Goal: Task Accomplishment & Management: Use online tool/utility

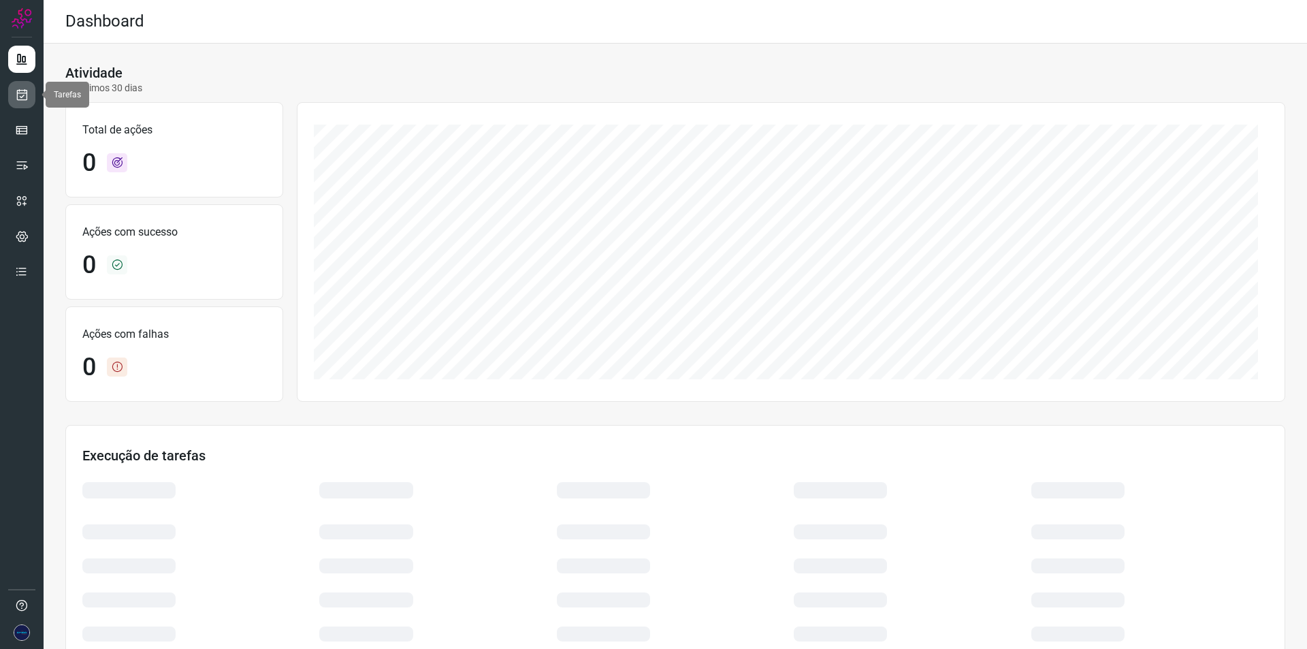
click at [18, 98] on icon at bounding box center [22, 95] width 14 height 14
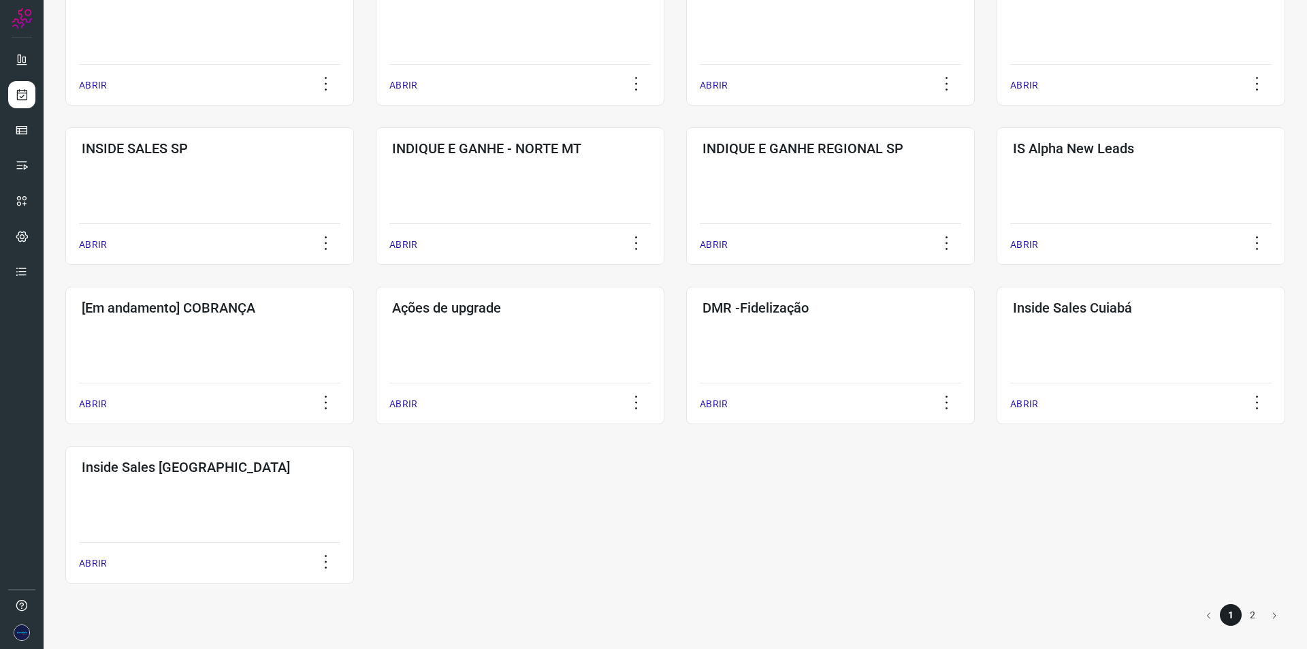
scroll to position [460, 0]
click at [1242, 613] on li "2" at bounding box center [1253, 613] width 22 height 22
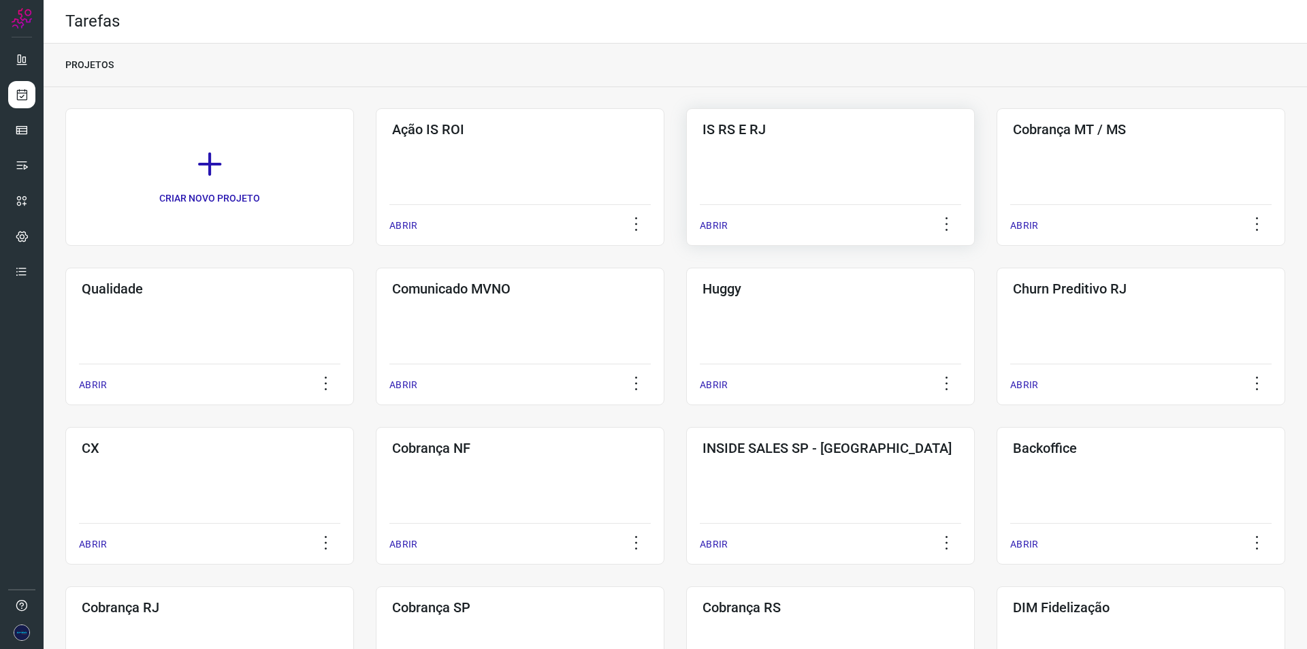
click at [807, 184] on div "IS RS E RJ ABRIR" at bounding box center [830, 177] width 289 height 138
click at [716, 225] on p "ABRIR" at bounding box center [714, 226] width 28 height 14
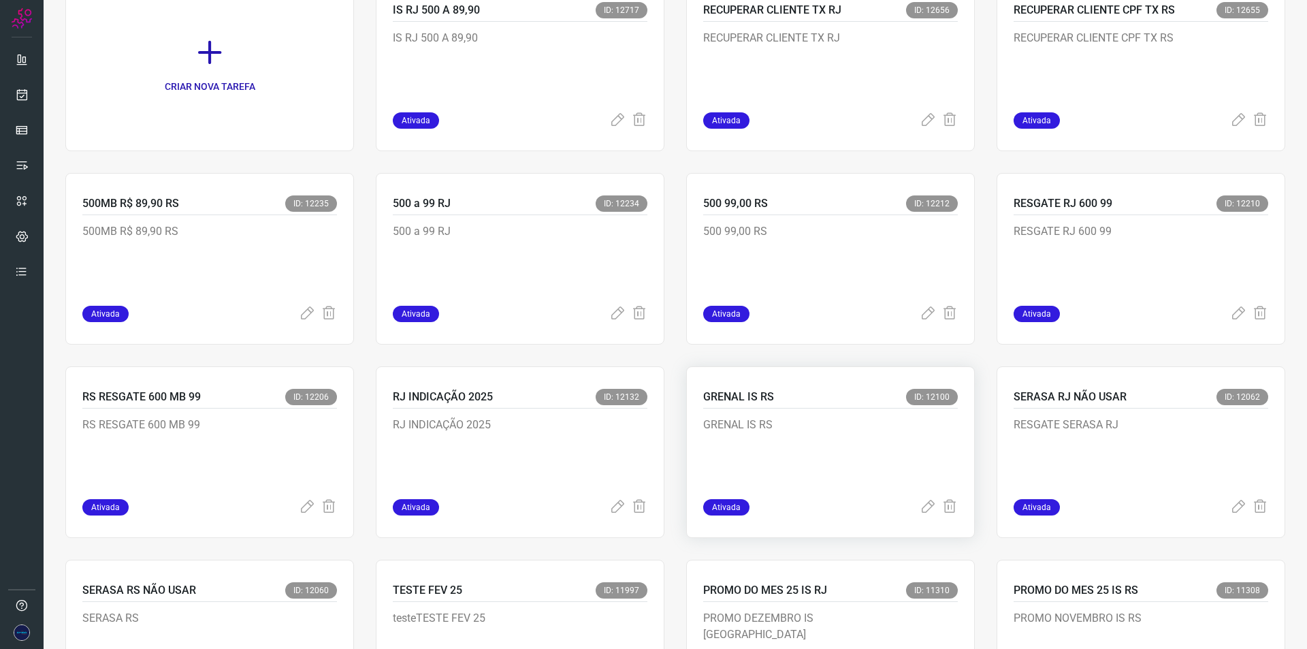
scroll to position [136, 0]
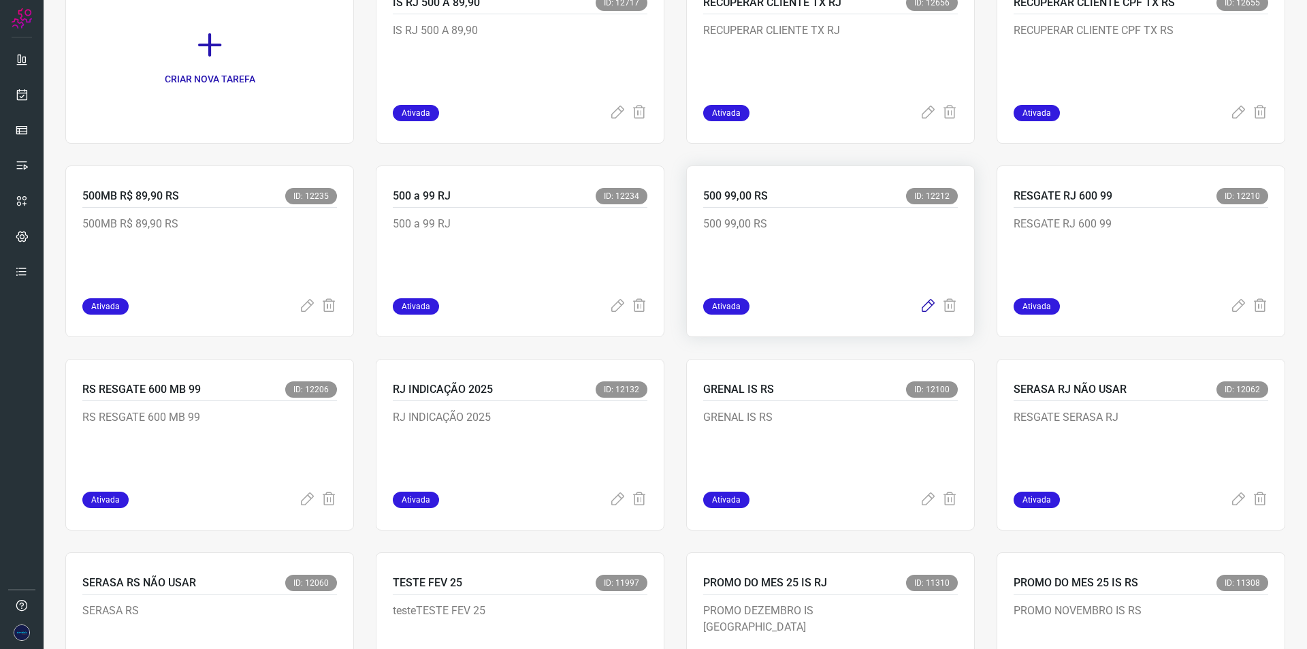
click at [920, 306] on icon at bounding box center [928, 306] width 16 height 16
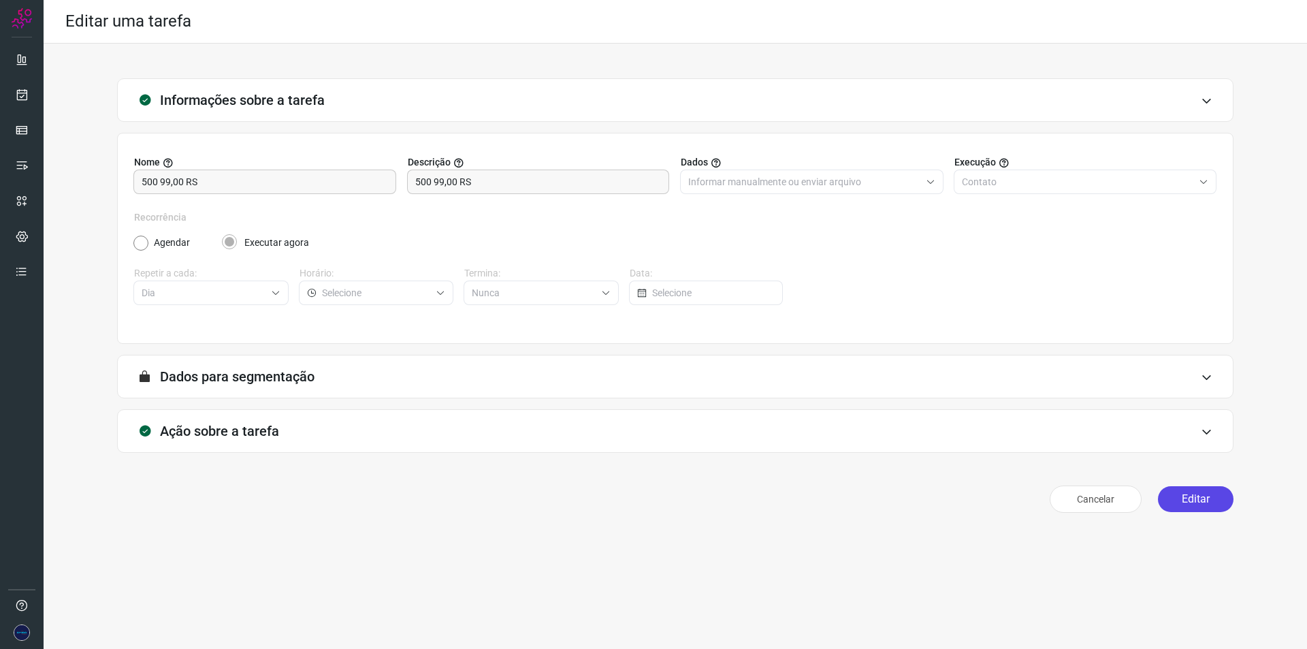
click at [1187, 500] on button "Editar" at bounding box center [1196, 499] width 76 height 26
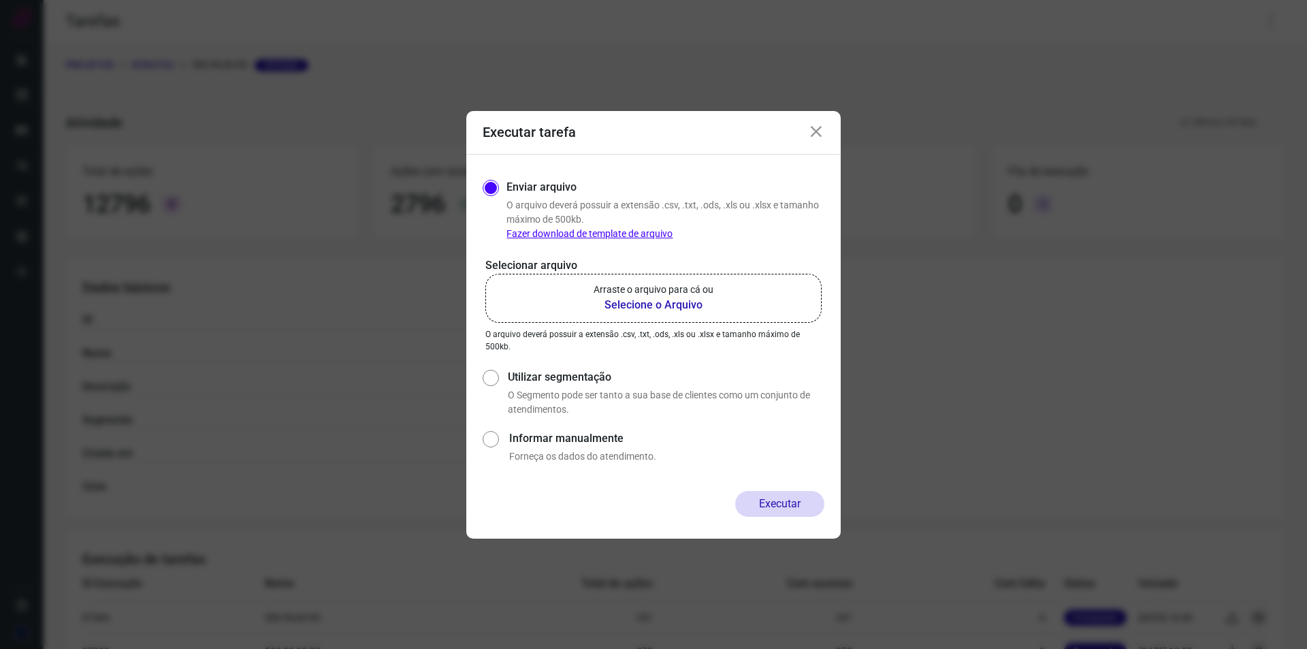
click at [626, 300] on b "Selecione o Arquivo" at bounding box center [654, 305] width 120 height 16
click at [0, 0] on input "Arraste o arquivo para cá ou Selecione o Arquivo" at bounding box center [0, 0] width 0 height 0
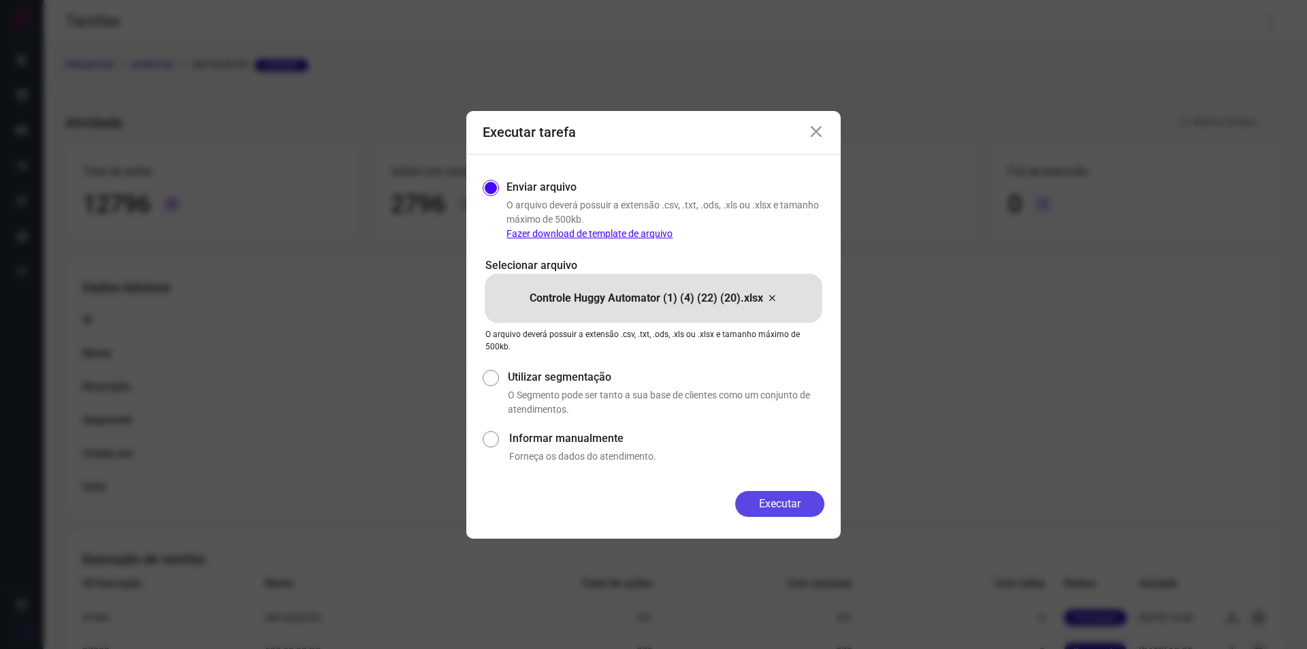
click at [762, 509] on button "Executar" at bounding box center [779, 504] width 89 height 26
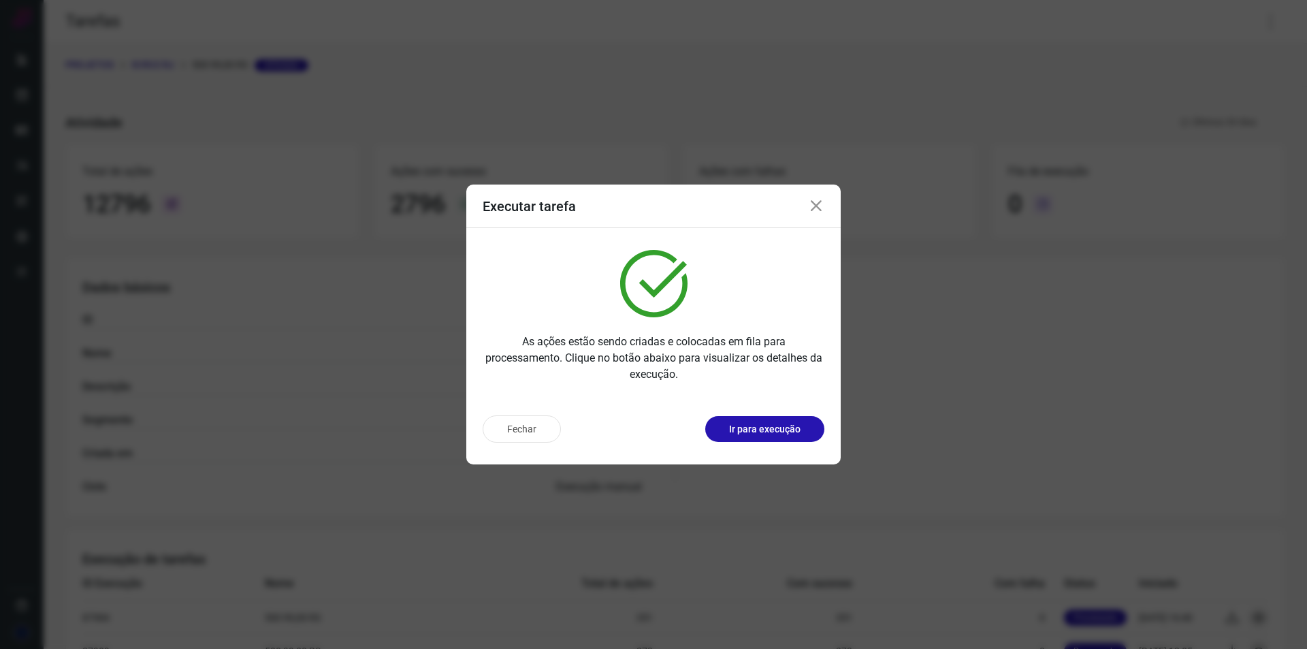
click at [821, 206] on icon at bounding box center [816, 206] width 16 height 16
